Goal: Task Accomplishment & Management: Manage account settings

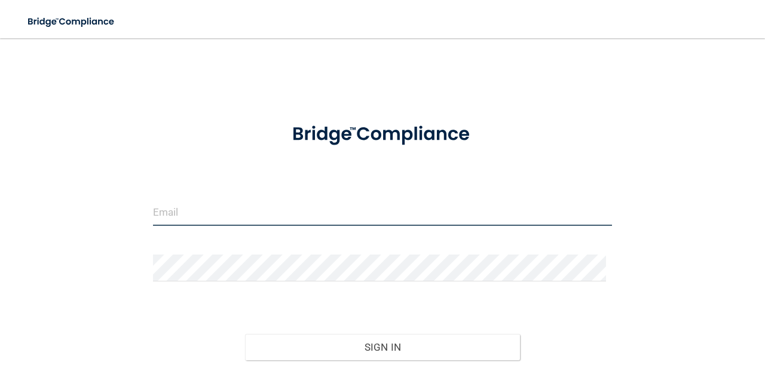
click at [321, 200] on input "email" at bounding box center [382, 212] width 459 height 27
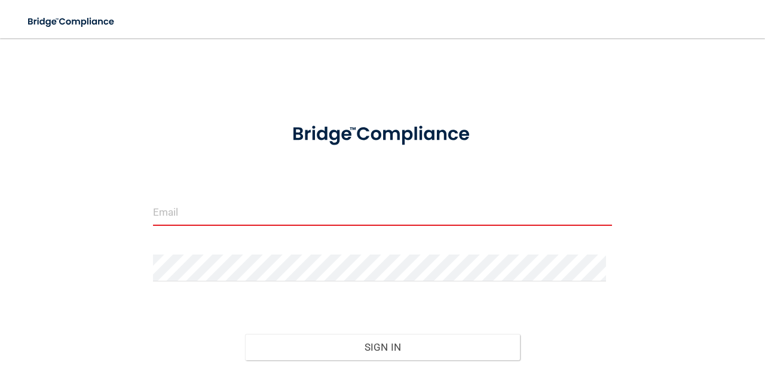
type input "[PERSON_NAME][EMAIL_ADDRESS][PERSON_NAME][DOMAIN_NAME]"
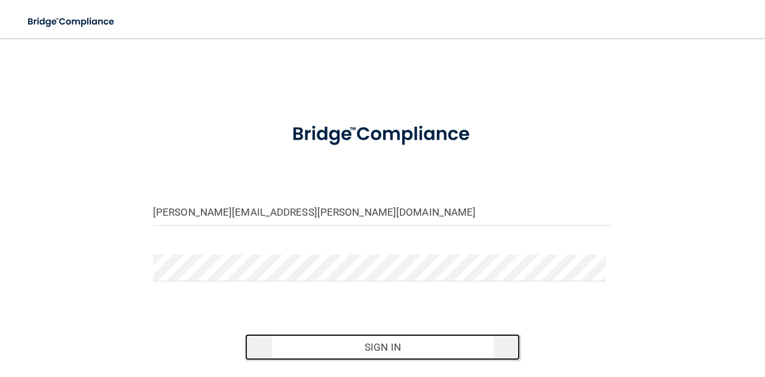
click at [453, 344] on button "Sign In" at bounding box center [383, 347] width 276 height 26
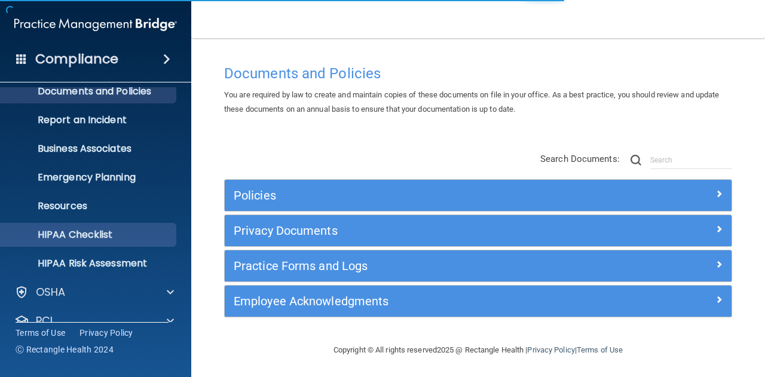
scroll to position [118, 0]
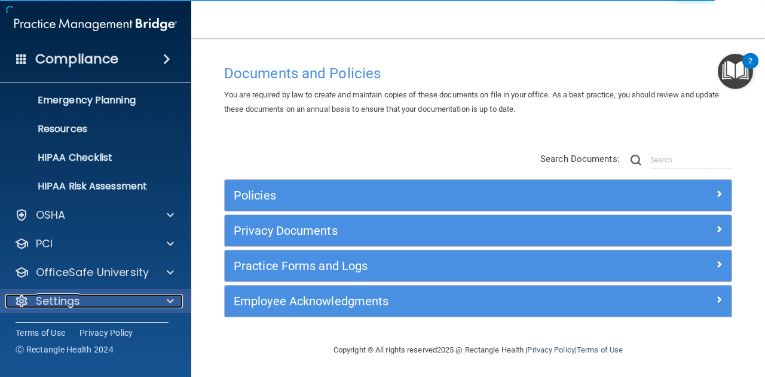
click at [77, 298] on p "Settings" at bounding box center [58, 301] width 44 height 14
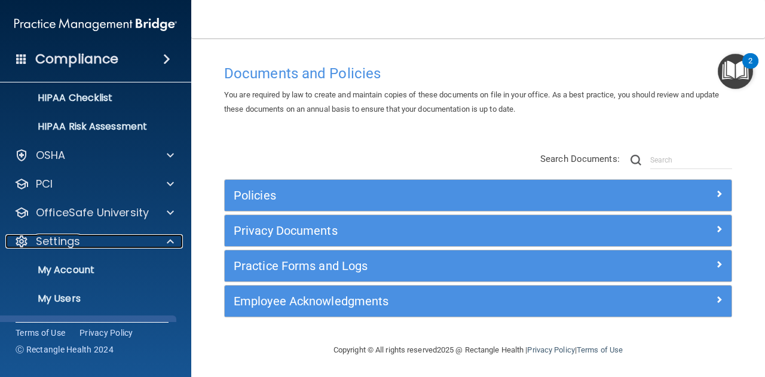
scroll to position [233, 0]
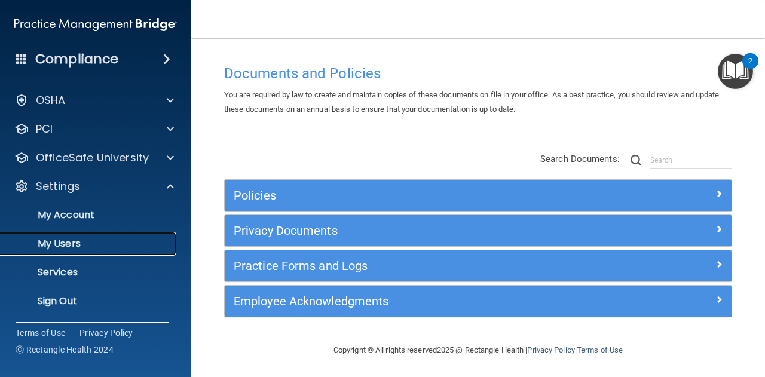
click at [59, 245] on p "My Users" at bounding box center [89, 244] width 163 height 12
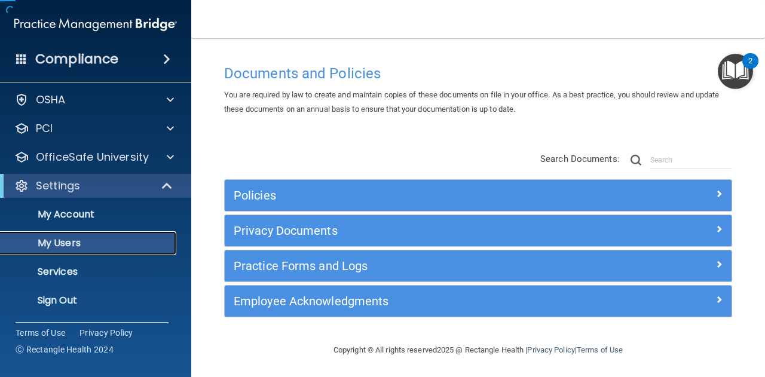
scroll to position [32, 0]
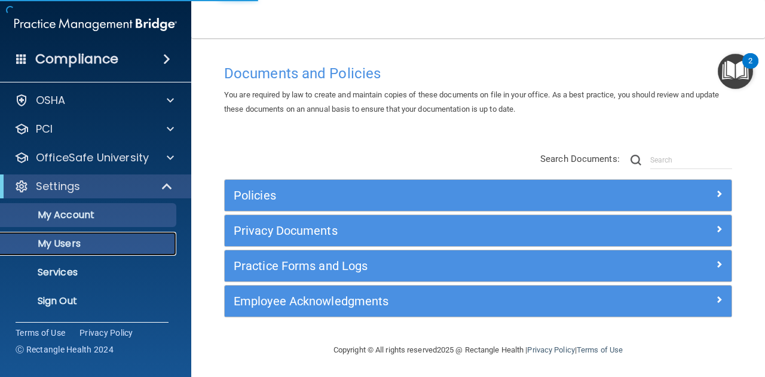
select select "20"
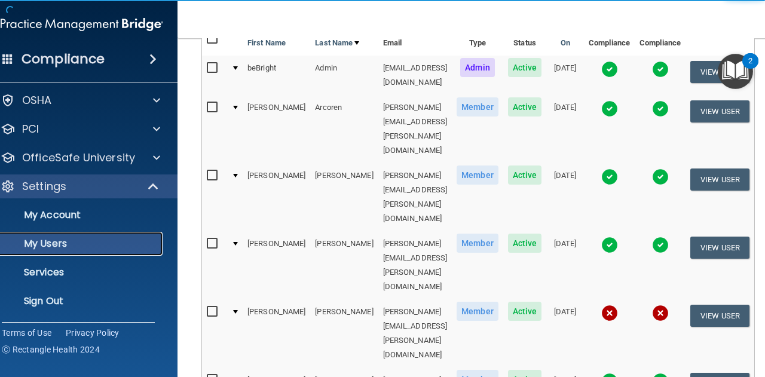
scroll to position [0, 0]
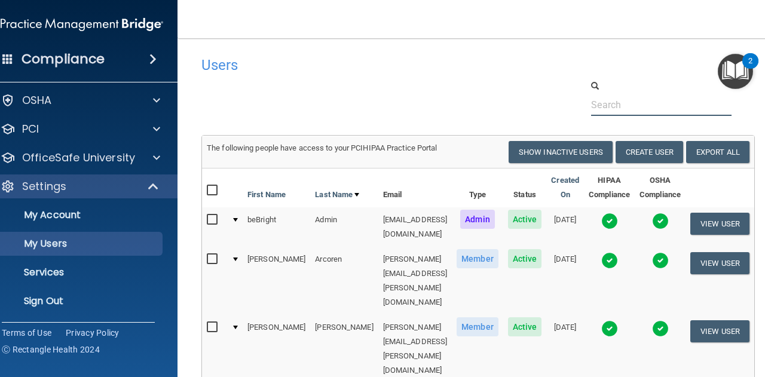
click at [689, 99] on input "text" at bounding box center [661, 105] width 141 height 22
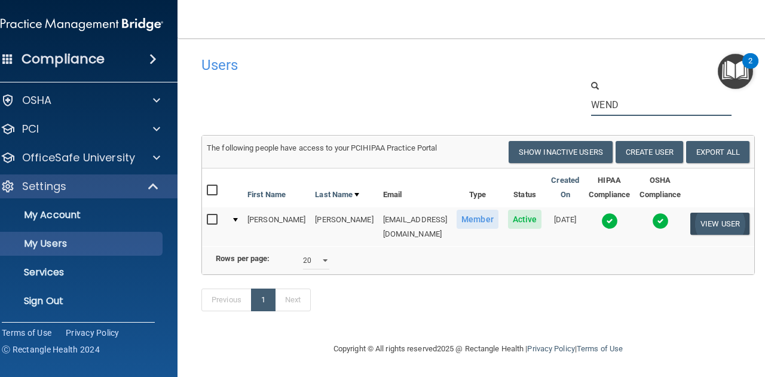
type input "WEND"
click at [697, 219] on button "View User" at bounding box center [720, 224] width 59 height 22
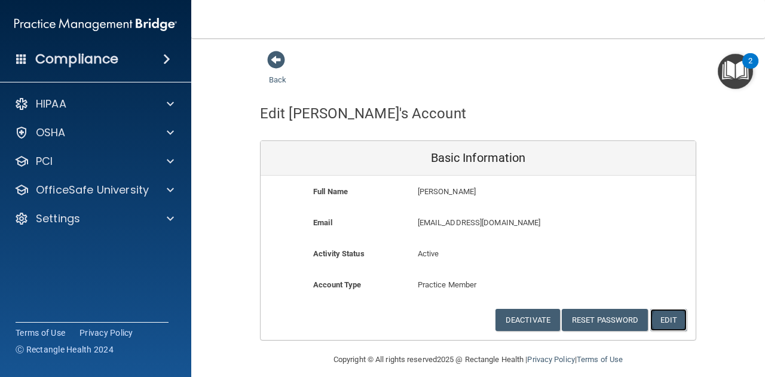
click at [655, 314] on button "Edit" at bounding box center [669, 320] width 36 height 22
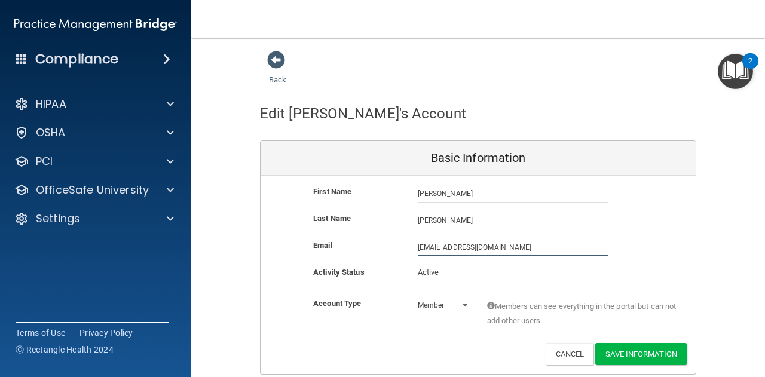
drag, startPoint x: 505, startPoint y: 246, endPoint x: 357, endPoint y: 241, distance: 147.8
click at [357, 241] on div "Email wmcmadden@yahoo.com wmcmadden@yahoo.com" at bounding box center [478, 248] width 435 height 18
type input "WENDY.MCMILLEN@CAMPSMILE.COM"
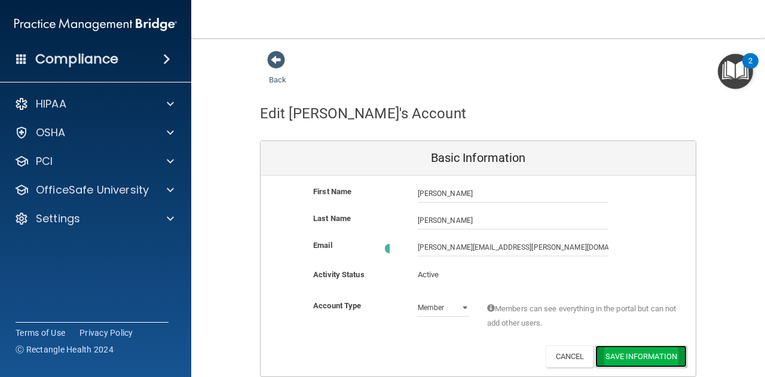
click at [655, 349] on button "Save Information" at bounding box center [641, 357] width 91 height 22
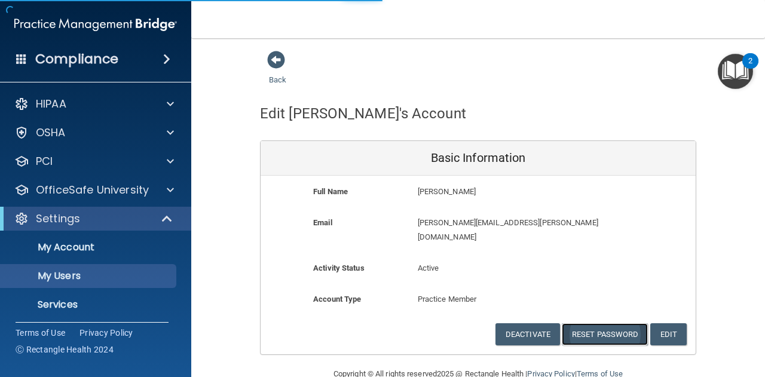
click at [594, 323] on button "Reset Password" at bounding box center [605, 334] width 86 height 22
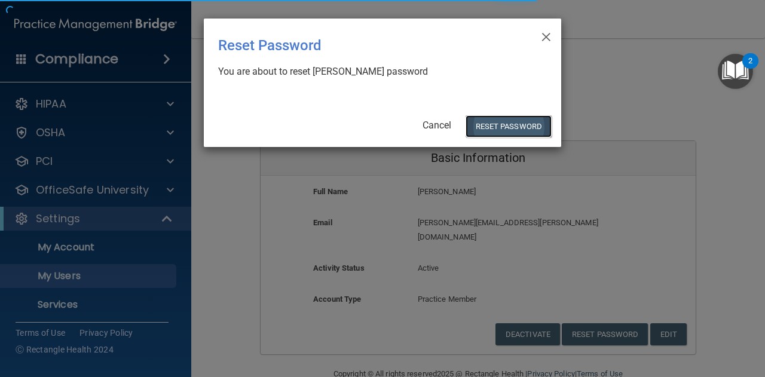
click at [482, 124] on button "Reset Password" at bounding box center [509, 126] width 86 height 22
select select "20"
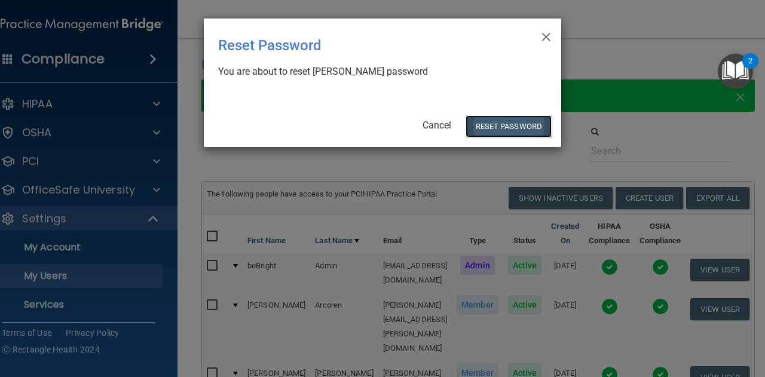
click at [519, 123] on button "Reset Password" at bounding box center [509, 126] width 86 height 22
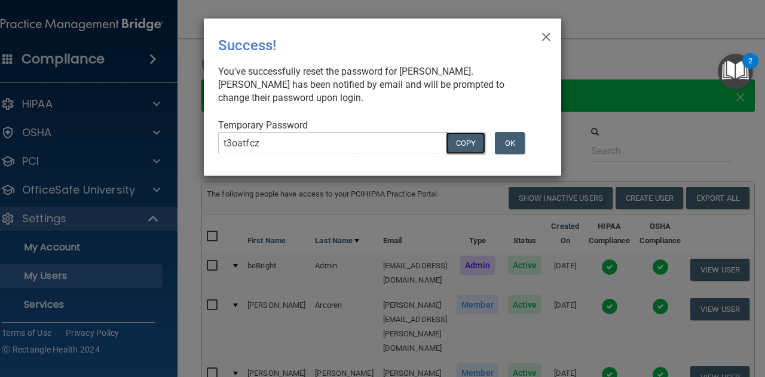
click at [462, 137] on button "COPY" at bounding box center [465, 143] width 39 height 22
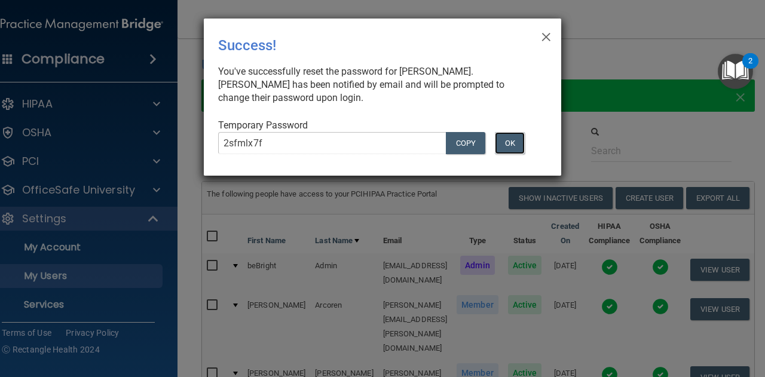
click at [507, 148] on button "OK" at bounding box center [510, 143] width 30 height 22
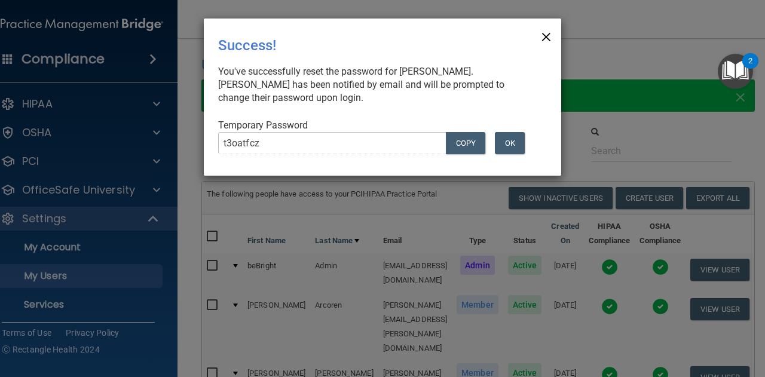
click at [548, 32] on span "×" at bounding box center [546, 35] width 11 height 24
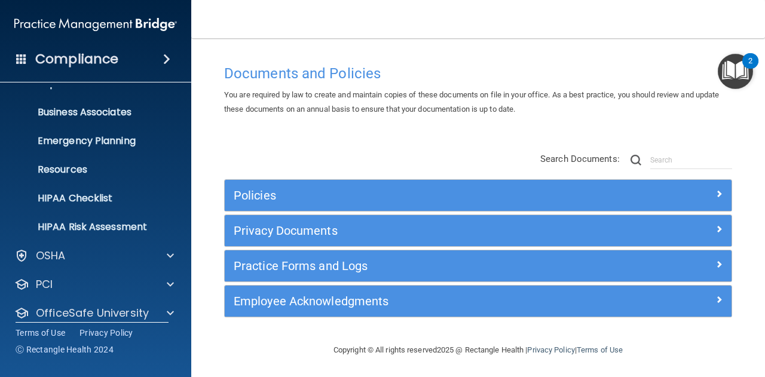
scroll to position [118, 0]
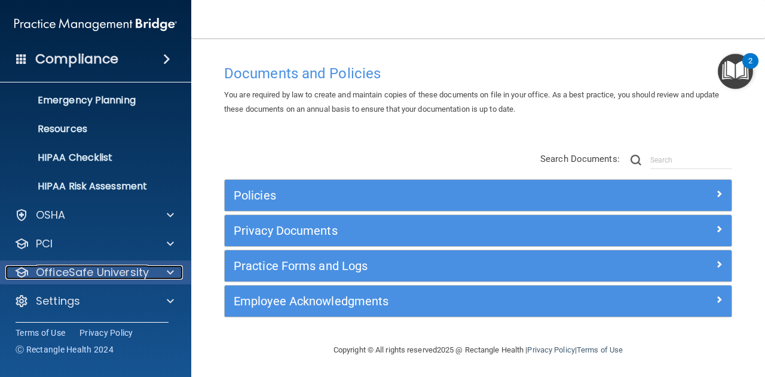
click at [163, 267] on div at bounding box center [169, 272] width 30 height 14
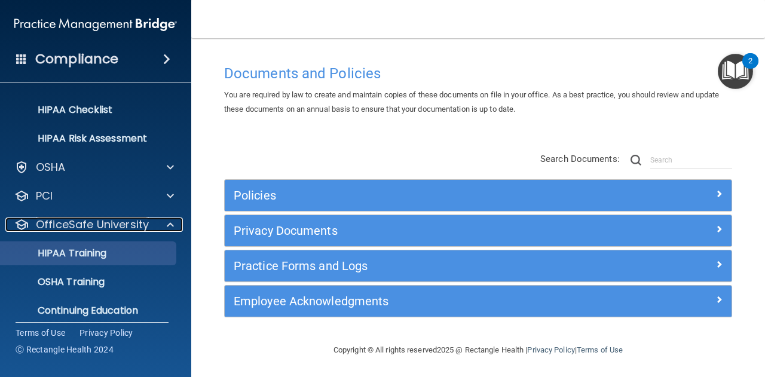
scroll to position [204, 0]
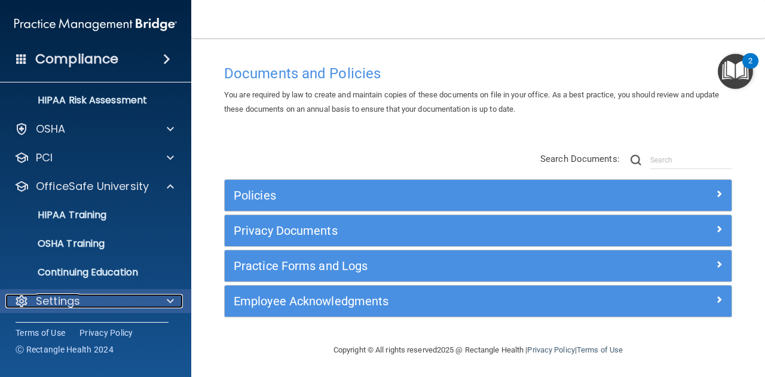
click at [86, 304] on div "Settings" at bounding box center [79, 301] width 148 height 14
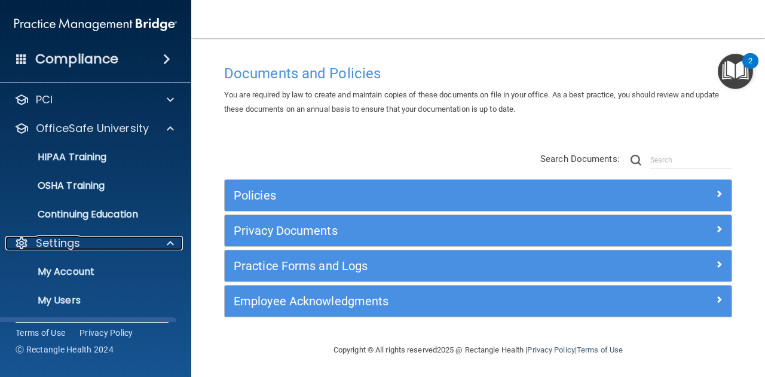
scroll to position [319, 0]
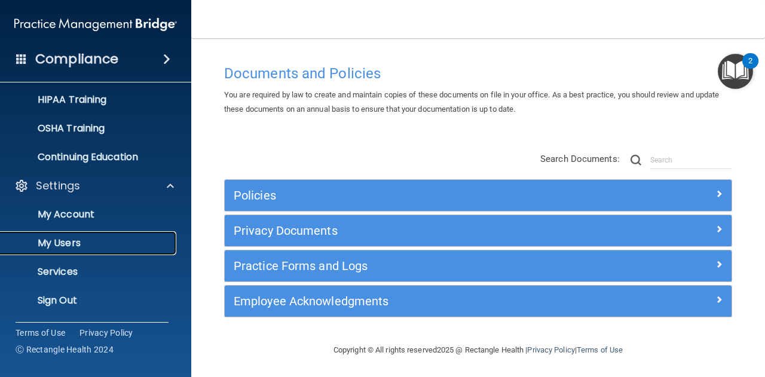
click at [81, 237] on p "My Users" at bounding box center [89, 243] width 163 height 12
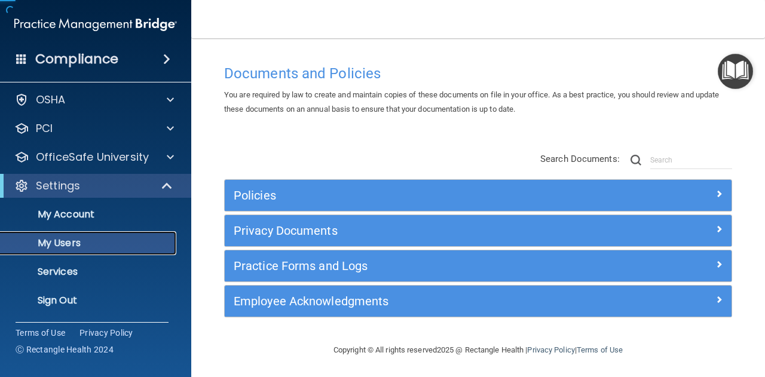
scroll to position [32, 0]
select select "20"
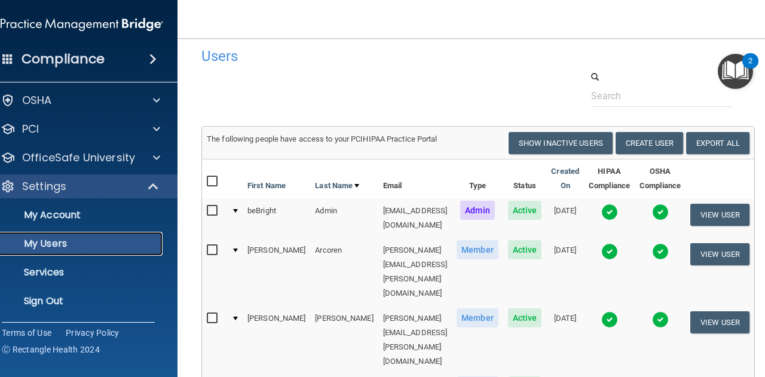
scroll to position [0, 0]
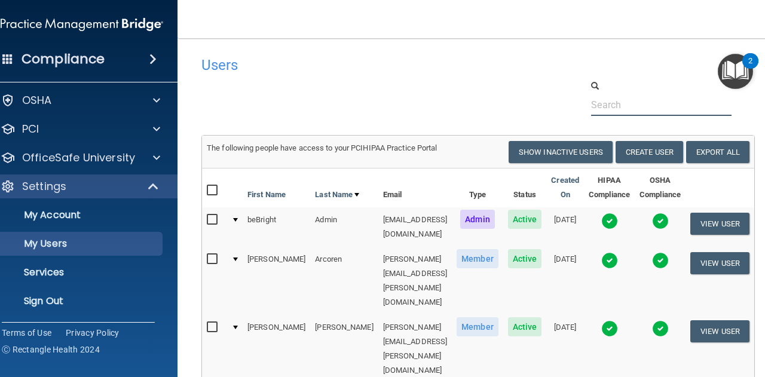
click at [654, 112] on input "text" at bounding box center [661, 105] width 141 height 22
type input "[PERSON_NAME]"
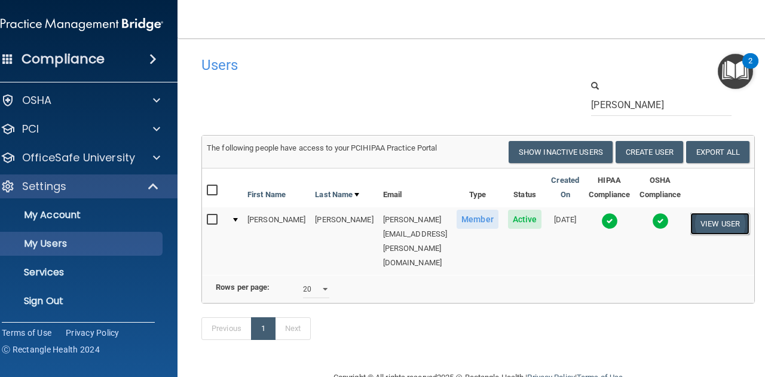
click at [726, 221] on button "View User" at bounding box center [720, 224] width 59 height 22
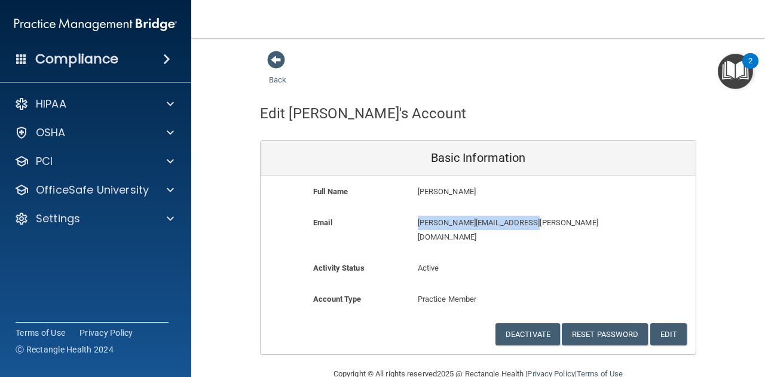
drag, startPoint x: 533, startPoint y: 220, endPoint x: 407, endPoint y: 219, distance: 126.8
click at [409, 219] on div "[PERSON_NAME][EMAIL_ADDRESS][PERSON_NAME][DOMAIN_NAME] [PERSON_NAME][DOMAIN_NAM…" at bounding box center [513, 234] width 209 height 36
copy p "[PERSON_NAME][EMAIL_ADDRESS][PERSON_NAME][DOMAIN_NAME]"
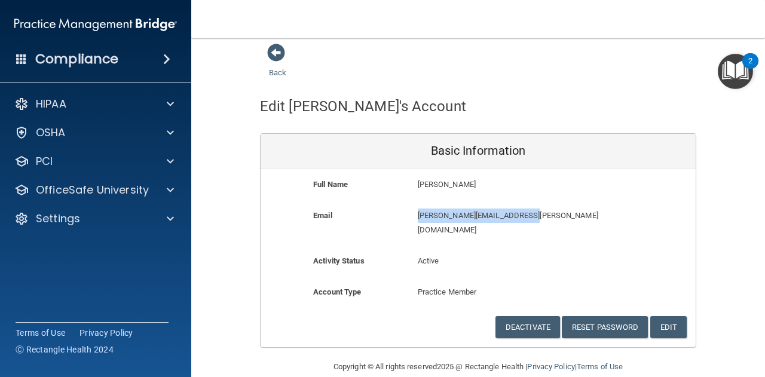
scroll to position [10, 0]
